Goal: Task Accomplishment & Management: Use online tool/utility

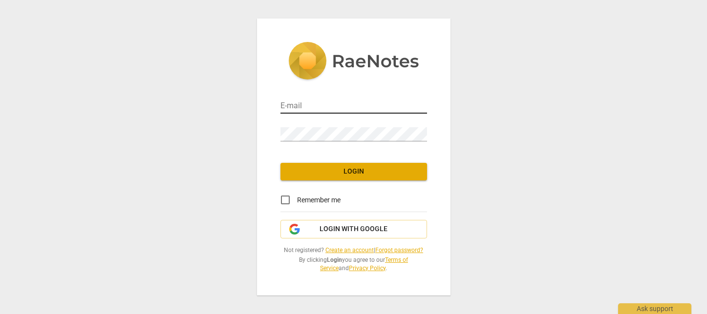
click at [376, 108] on input "email" at bounding box center [353, 107] width 147 height 14
type input "benzo.maria@mayo.edu"
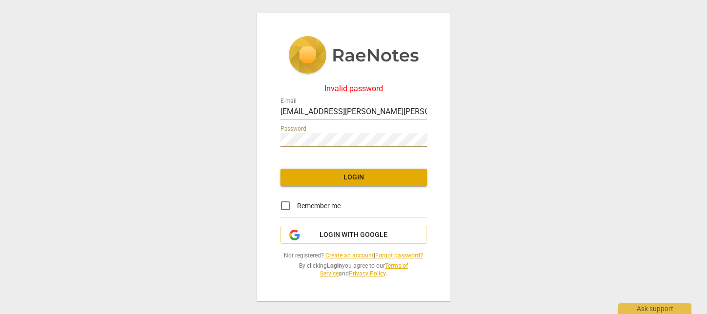
click at [316, 186] on div "Invalid password E-mail benzo.maria@mayo.edu Password Login Remember me Login w…" at bounding box center [353, 157] width 193 height 289
click at [337, 174] on span "Login" at bounding box center [353, 178] width 131 height 10
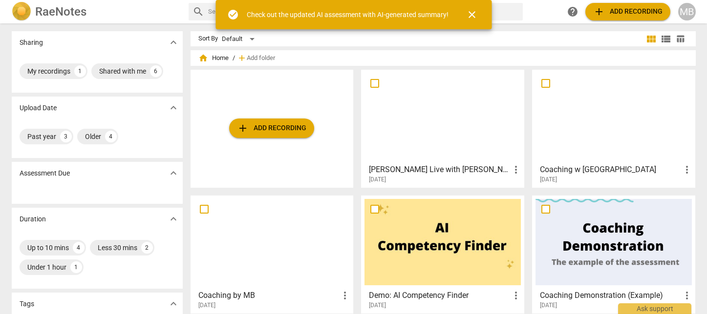
click at [292, 128] on span "add Add recording" at bounding box center [271, 129] width 69 height 12
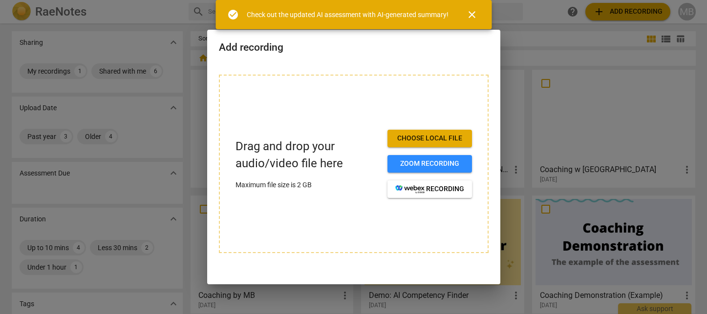
click at [455, 138] on span "Choose local file" at bounding box center [429, 139] width 69 height 10
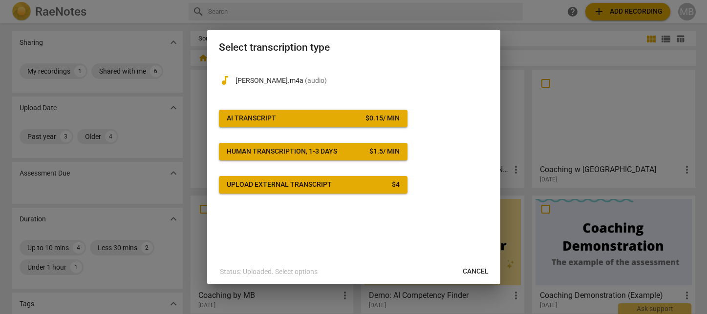
click at [365, 116] on div "$ 0.15 / min" at bounding box center [382, 119] width 34 height 10
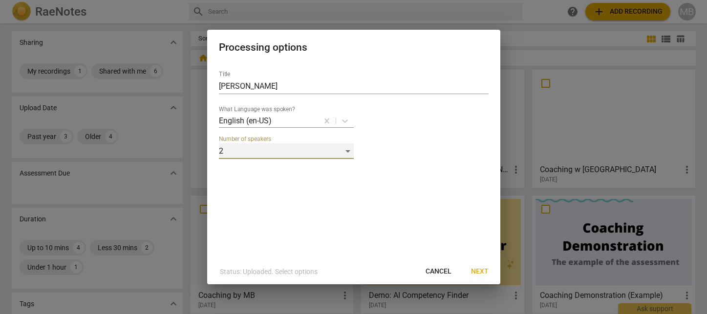
click at [347, 148] on div "2" at bounding box center [286, 152] width 135 height 16
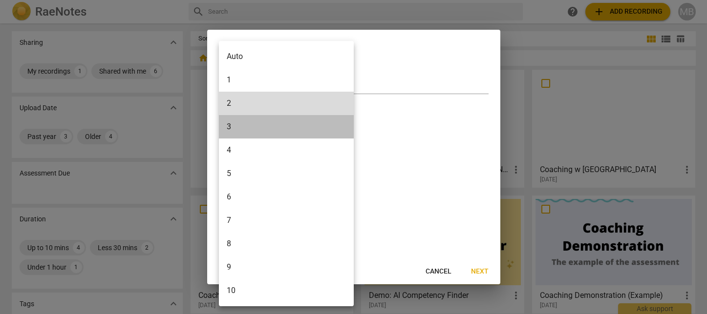
click at [326, 126] on li "3" at bounding box center [286, 126] width 135 height 23
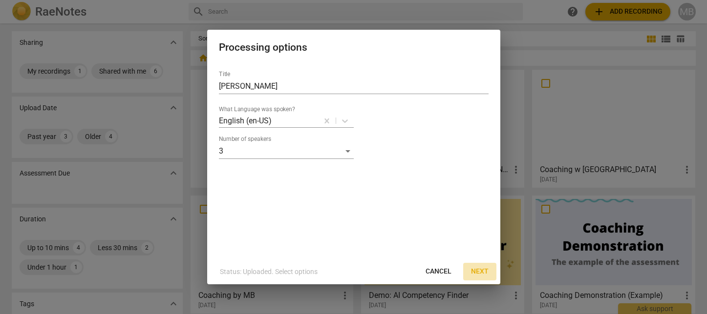
click at [486, 270] on span "Next" at bounding box center [480, 272] width 18 height 10
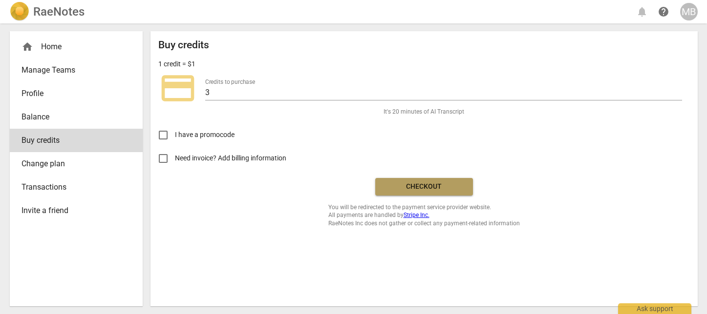
click at [412, 185] on span "Checkout" at bounding box center [424, 187] width 82 height 10
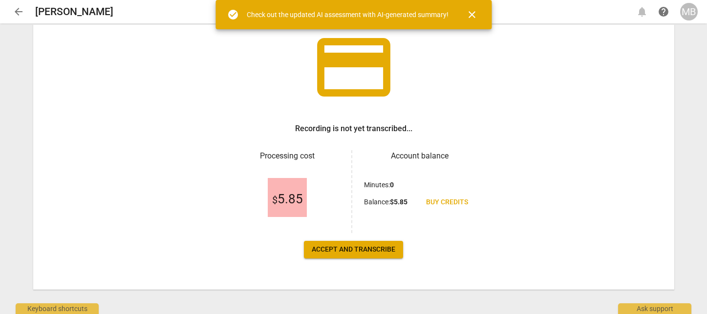
scroll to position [71, 0]
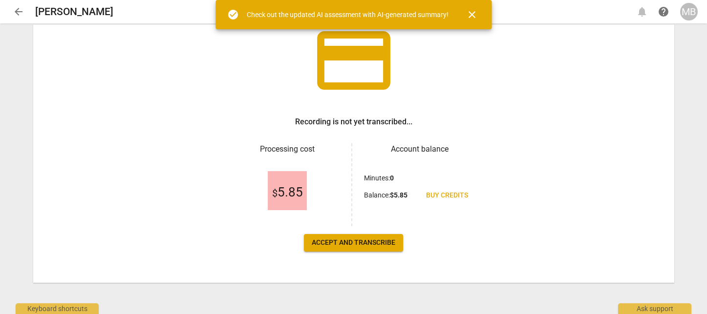
click at [348, 241] on span "Accept and transcribe" at bounding box center [354, 243] width 84 height 10
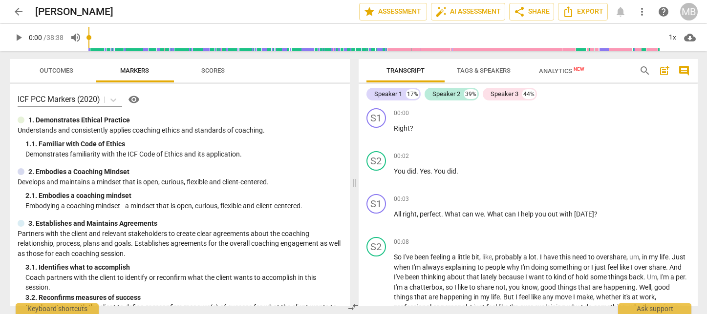
click at [554, 71] on span "Analytics New" at bounding box center [561, 70] width 45 height 7
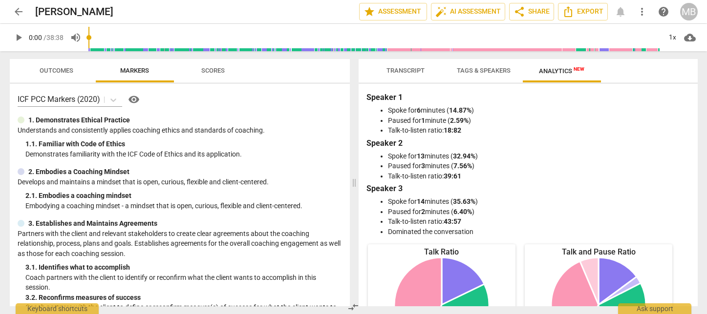
click at [407, 67] on span "Transcript" at bounding box center [405, 70] width 38 height 7
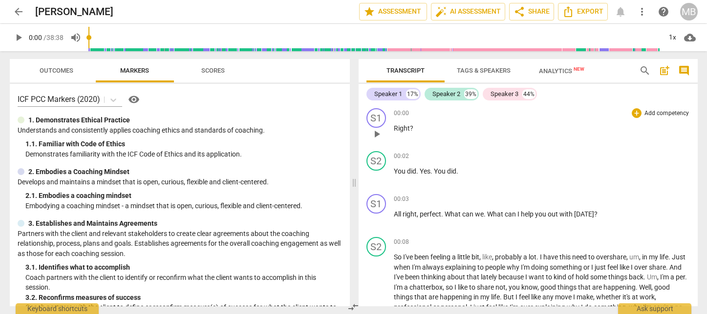
click at [378, 135] on span "play_arrow" at bounding box center [377, 134] width 12 height 12
click at [376, 177] on span "pause" at bounding box center [377, 177] width 12 height 12
type input "6"
click at [549, 73] on span "Analytics New" at bounding box center [561, 70] width 45 height 7
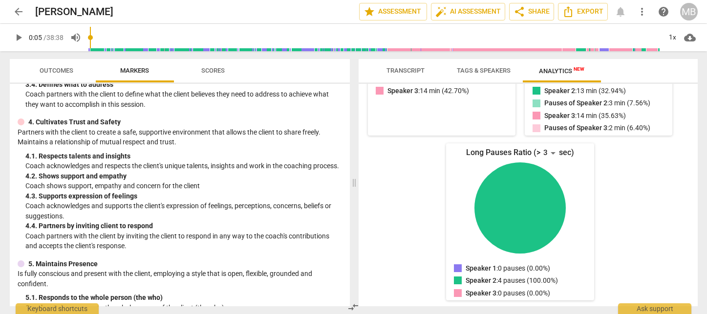
scroll to position [0, 0]
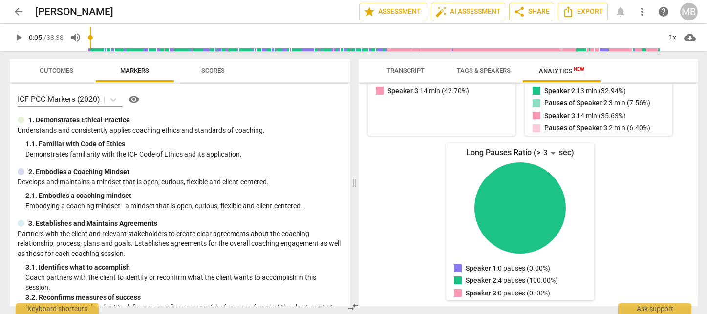
click at [68, 69] on span "Outcomes" at bounding box center [57, 70] width 34 height 7
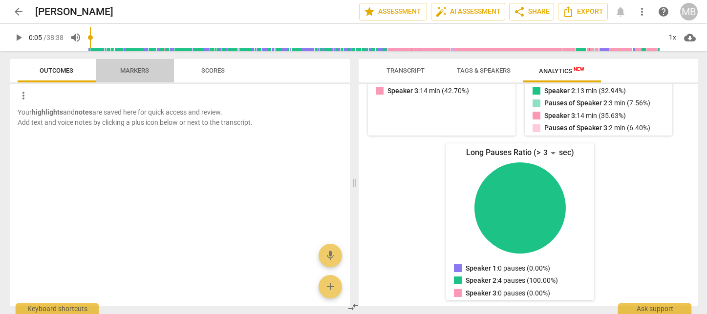
click at [140, 68] on span "Markers" at bounding box center [134, 70] width 29 height 7
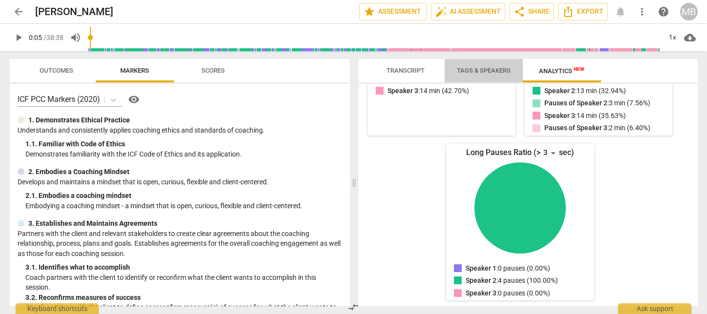
click at [470, 71] on span "Tags & Speakers" at bounding box center [484, 70] width 54 height 7
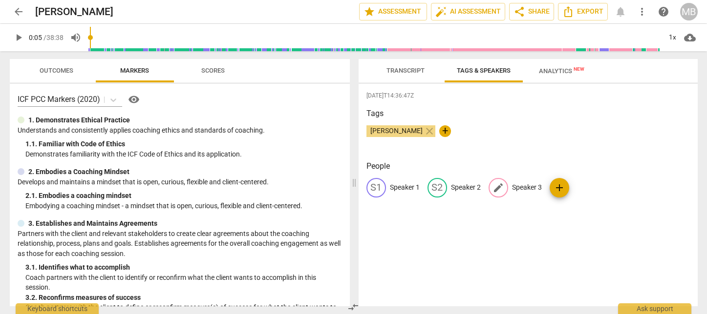
click at [525, 186] on p "Speaker 3" at bounding box center [527, 188] width 30 height 10
click at [395, 130] on span "[PERSON_NAME]" at bounding box center [396, 131] width 60 height 8
click at [413, 71] on span "Transcript" at bounding box center [405, 70] width 38 height 7
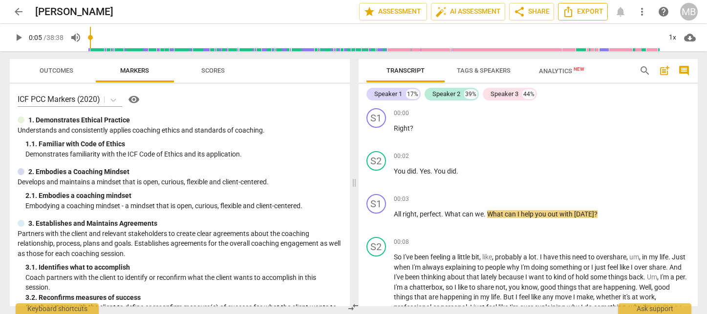
click at [593, 5] on button "Export" at bounding box center [583, 12] width 50 height 18
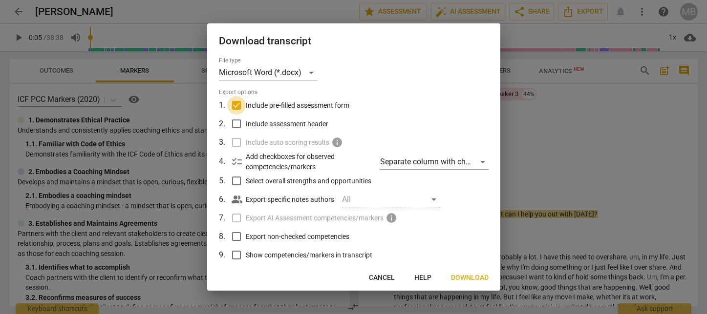
click at [231, 101] on input "Include pre-filled assessment form" at bounding box center [236, 105] width 19 height 19
checkbox input "false"
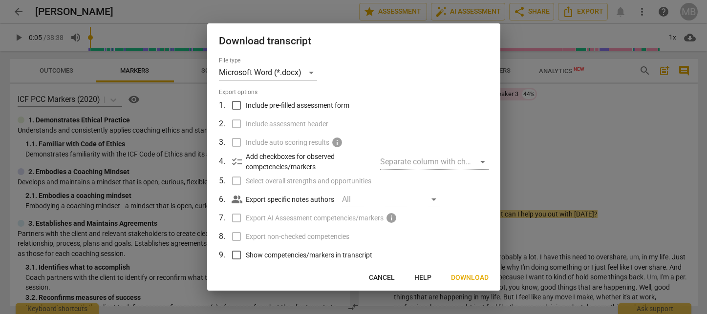
click at [459, 277] on span "Download" at bounding box center [470, 278] width 38 height 10
